Goal: Leave review/rating: Share an evaluation or opinion about a product, service, or content

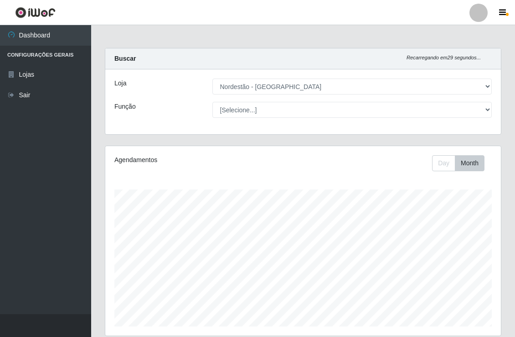
select select "454"
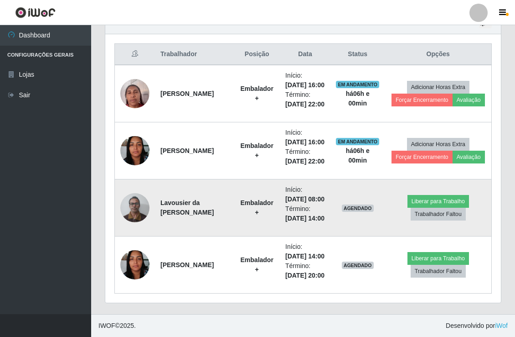
scroll to position [189, 395]
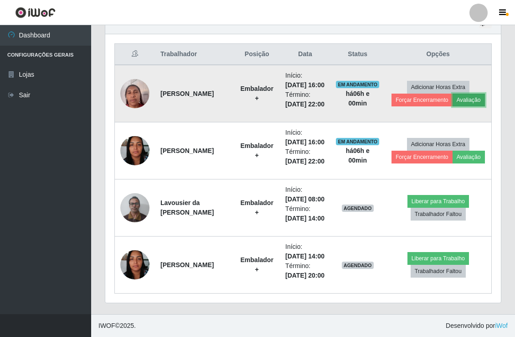
click at [477, 93] on button "Avaliação" at bounding box center [469, 99] width 32 height 13
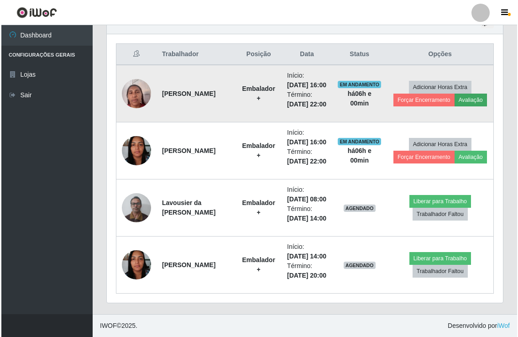
scroll to position [189, 390]
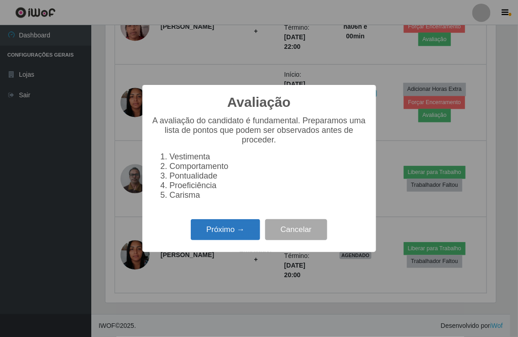
click at [239, 239] on button "Próximo →" at bounding box center [225, 229] width 69 height 21
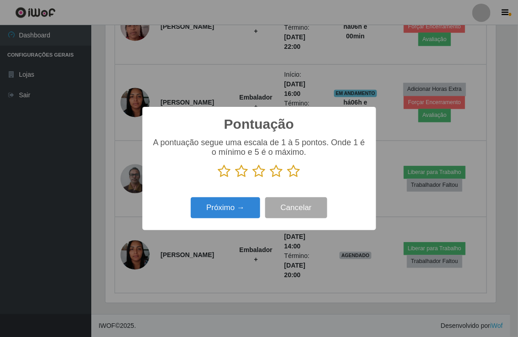
drag, startPoint x: 294, startPoint y: 171, endPoint x: 289, endPoint y: 176, distance: 7.7
click at [294, 171] on icon at bounding box center [293, 171] width 13 height 14
click at [287, 178] on input "radio" at bounding box center [287, 178] width 0 height 0
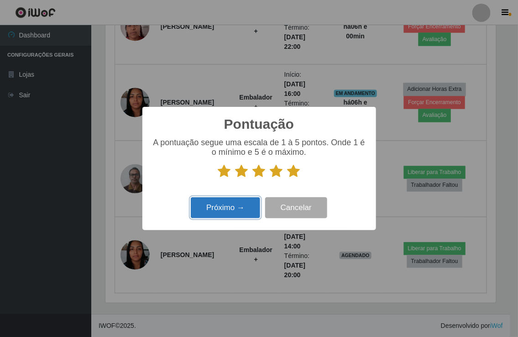
click at [252, 208] on button "Próximo →" at bounding box center [225, 207] width 69 height 21
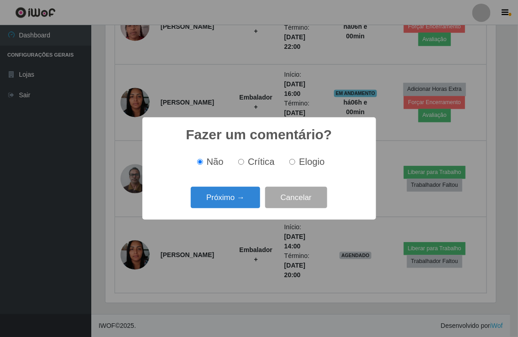
click at [291, 161] on input "Elogio" at bounding box center [292, 162] width 6 height 6
radio input "true"
click at [253, 198] on button "Próximo →" at bounding box center [225, 197] width 69 height 21
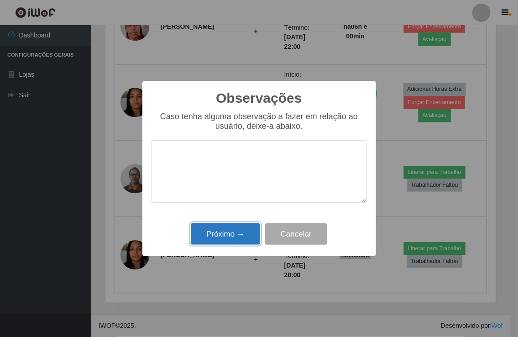
drag, startPoint x: 244, startPoint y: 237, endPoint x: 416, endPoint y: 177, distance: 182.8
click at [244, 236] on button "Próximo →" at bounding box center [225, 233] width 69 height 21
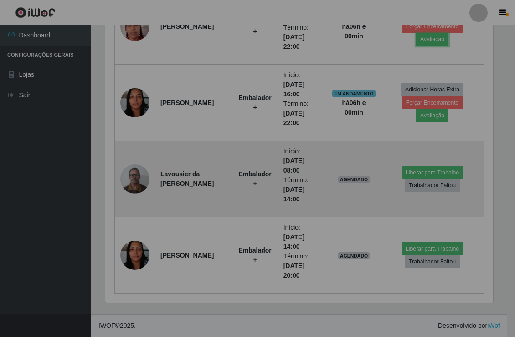
scroll to position [189, 395]
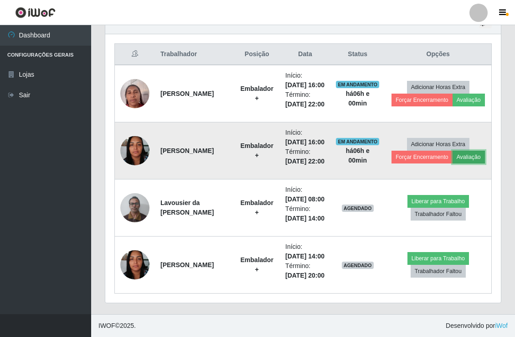
click at [463, 151] on button "Avaliação" at bounding box center [469, 157] width 32 height 13
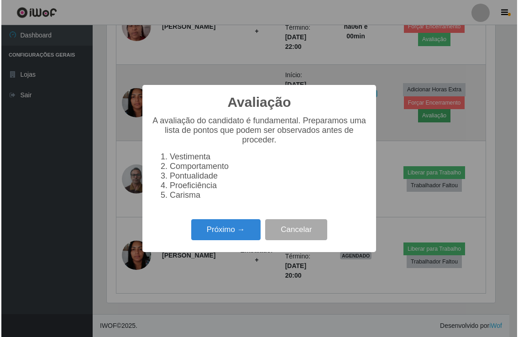
scroll to position [189, 390]
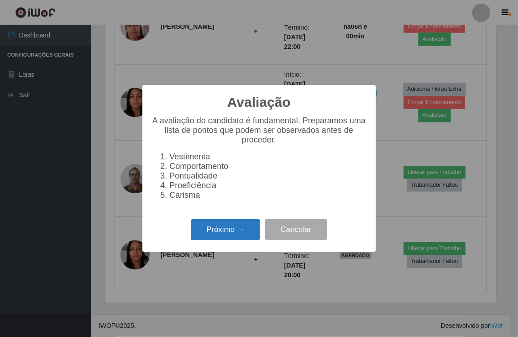
click at [242, 240] on button "Próximo →" at bounding box center [225, 229] width 69 height 21
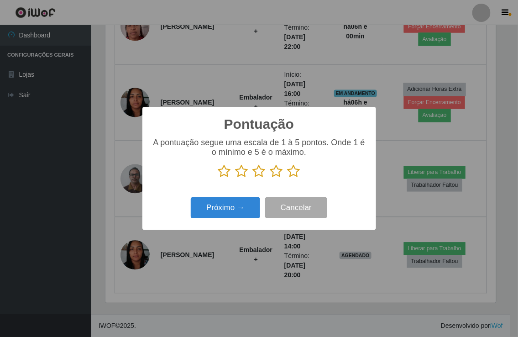
scroll to position [455906, 455705]
click at [287, 178] on icon at bounding box center [293, 171] width 13 height 14
click at [287, 178] on input "radio" at bounding box center [287, 178] width 0 height 0
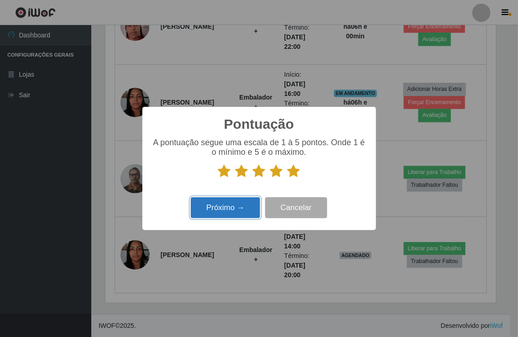
click at [247, 208] on button "Próximo →" at bounding box center [225, 207] width 69 height 21
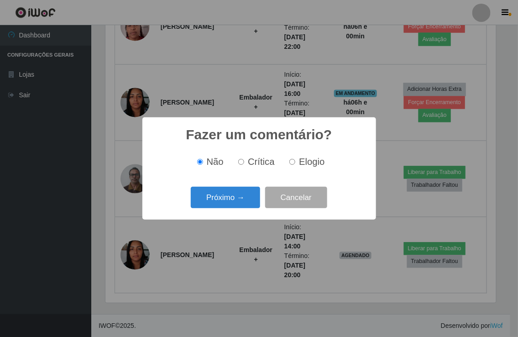
click at [299, 166] on span "Elogio" at bounding box center [312, 161] width 26 height 10
click at [295, 165] on input "Elogio" at bounding box center [292, 162] width 6 height 6
radio input "true"
click at [257, 203] on button "Próximo →" at bounding box center [225, 197] width 69 height 21
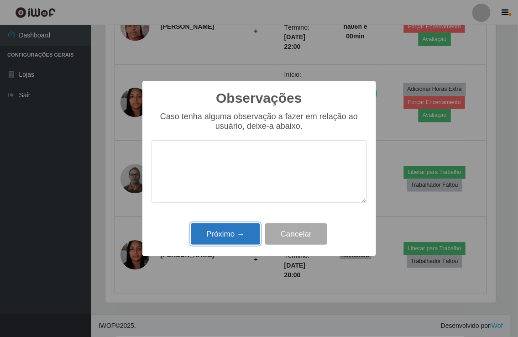
click at [243, 230] on button "Próximo →" at bounding box center [225, 233] width 69 height 21
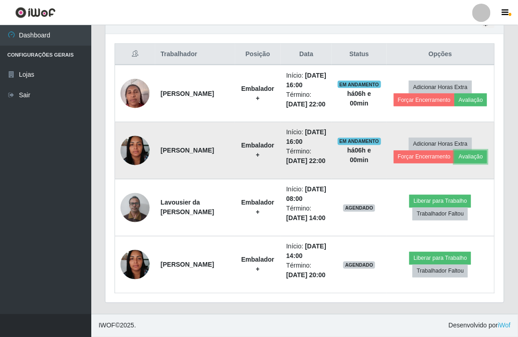
scroll to position [189, 395]
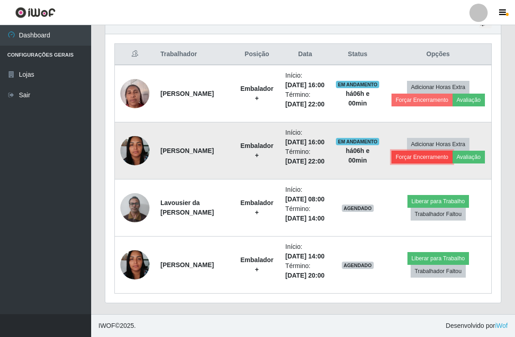
click at [399, 151] on button "Forçar Encerramento" at bounding box center [422, 157] width 61 height 13
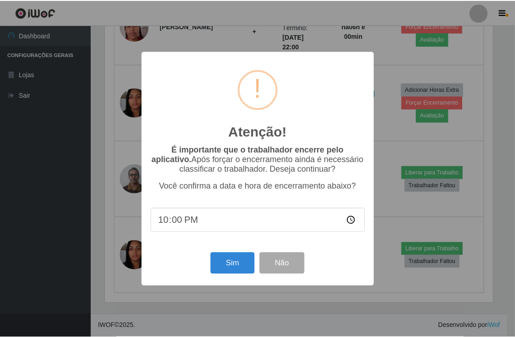
scroll to position [189, 390]
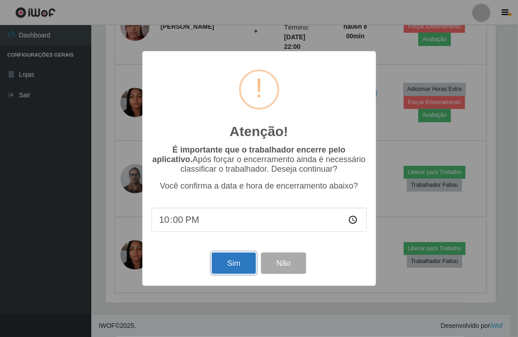
click at [237, 263] on button "Sim" at bounding box center [234, 262] width 44 height 21
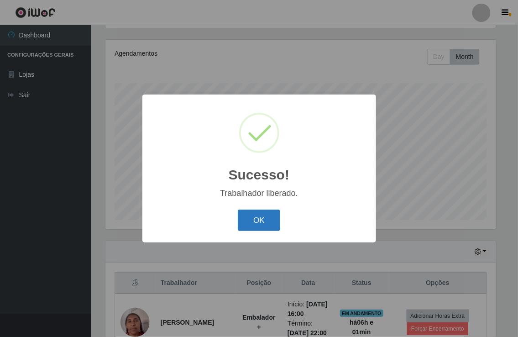
click at [263, 221] on button "OK" at bounding box center [259, 219] width 42 height 21
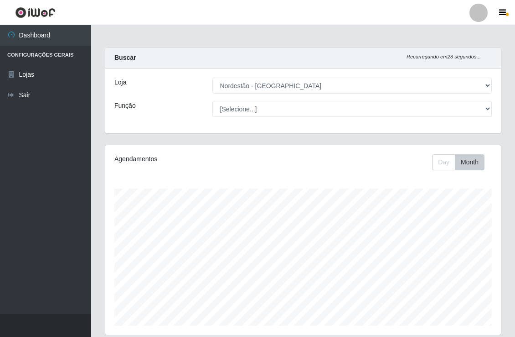
scroll to position [0, 0]
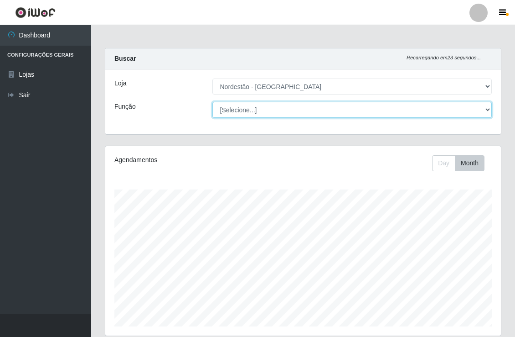
click at [411, 108] on select "[Selecione...] Embalador Embalador + Embalador ++" at bounding box center [353, 110] width 280 height 16
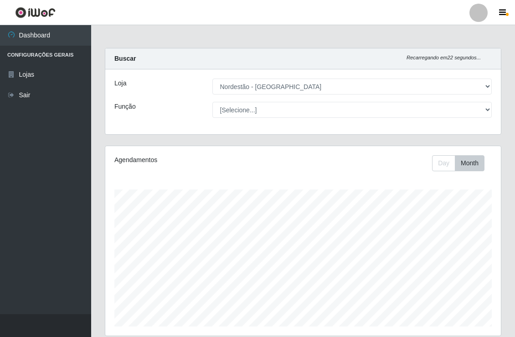
click at [184, 93] on div "Loja" at bounding box center [157, 86] width 98 height 16
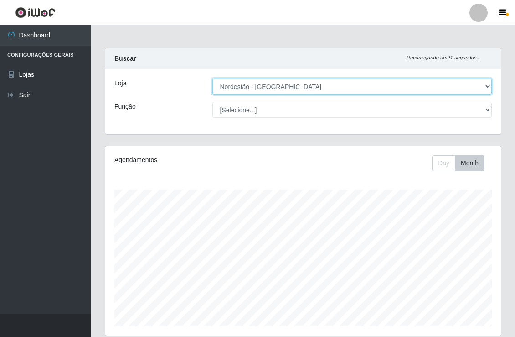
click at [490, 84] on select "[Selecione...] Nordestão - [GEOGRAPHIC_DATA]" at bounding box center [353, 86] width 280 height 16
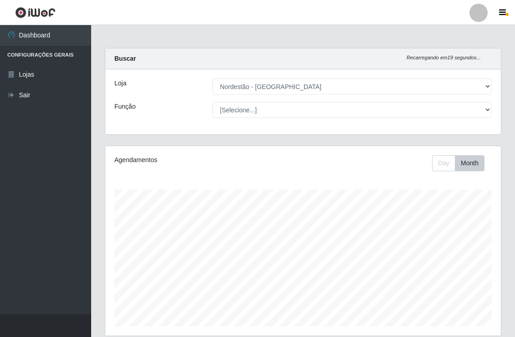
click at [417, 121] on div "Loja [Selecione...] Nordestão - [GEOGRAPHIC_DATA] Função [Selecione...] Embalad…" at bounding box center [303, 101] width 396 height 65
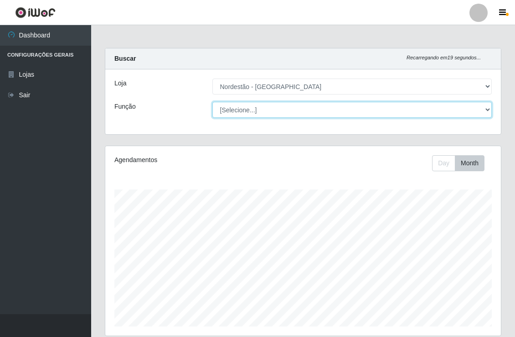
click at [471, 109] on select "[Selecione...] Embalador Embalador + Embalador ++" at bounding box center [353, 110] width 280 height 16
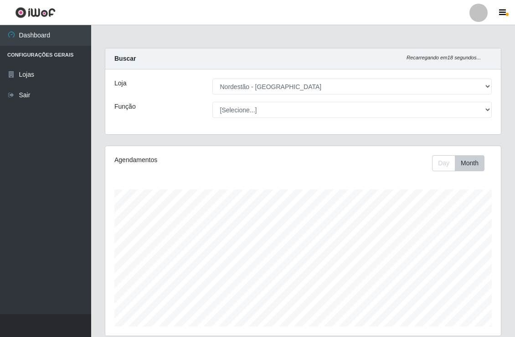
click at [161, 111] on div "Função" at bounding box center [157, 110] width 98 height 16
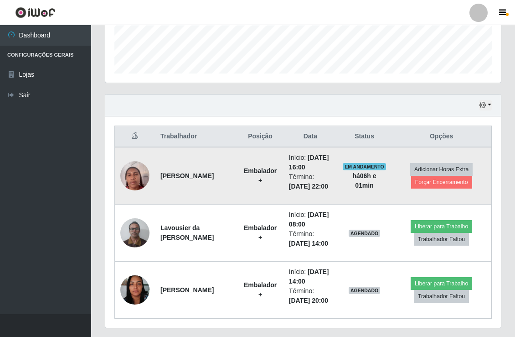
scroll to position [253, 0]
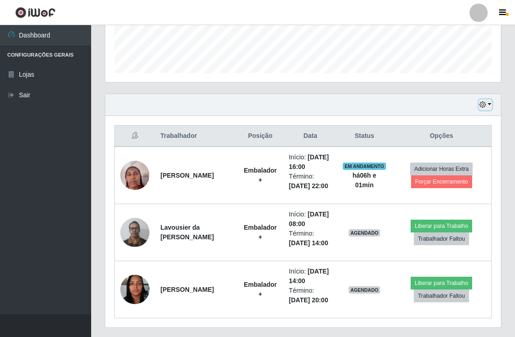
click at [490, 103] on button "button" at bounding box center [485, 104] width 13 height 10
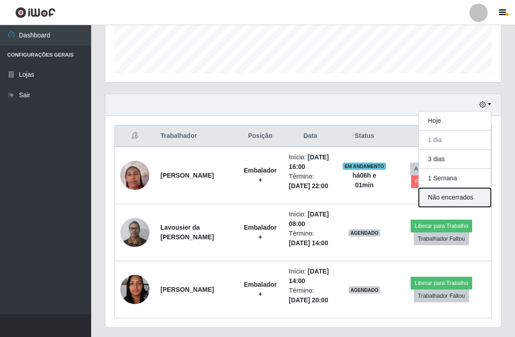
click at [455, 197] on button "Não encerrados" at bounding box center [455, 197] width 72 height 19
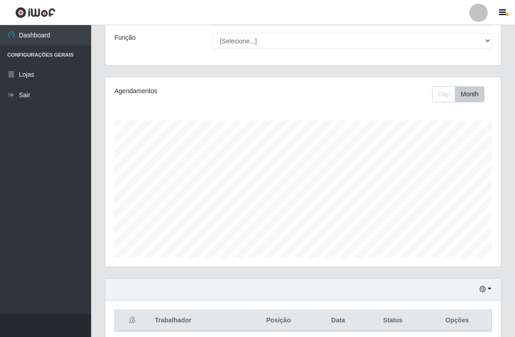
scroll to position [106, 0]
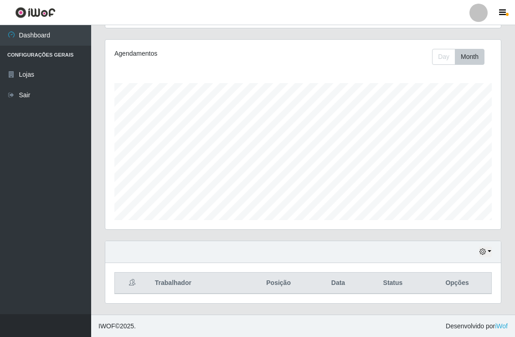
click at [491, 254] on div "Hoje 1 dia 3 dias 1 Semana Não encerrados" at bounding box center [303, 252] width 396 height 22
click at [488, 253] on button "button" at bounding box center [485, 251] width 13 height 10
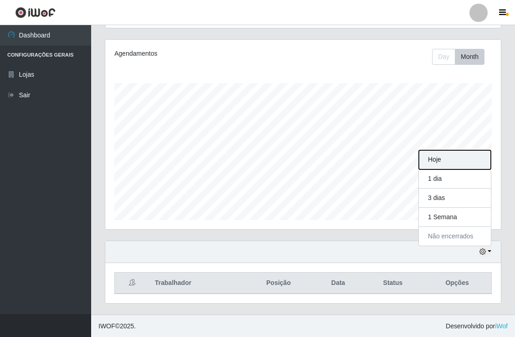
click at [462, 158] on button "Hoje" at bounding box center [455, 159] width 72 height 19
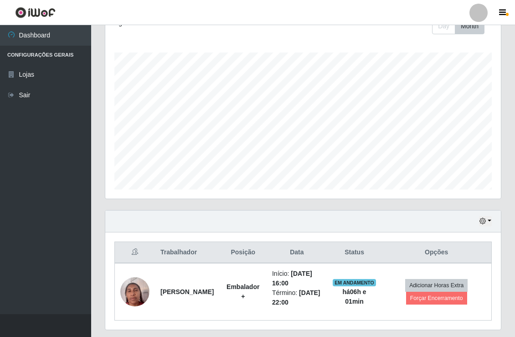
scroll to position [163, 0]
